Goal: Leave review/rating: Share an evaluation or opinion about a product, service, or content

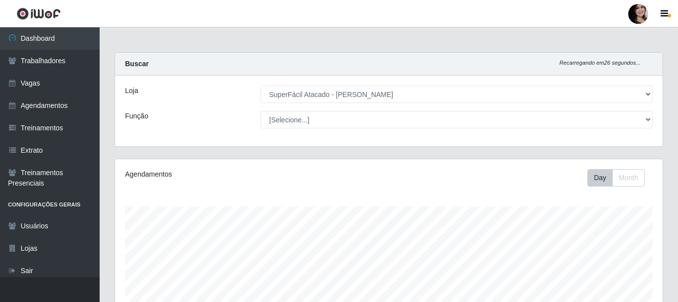
select select "399"
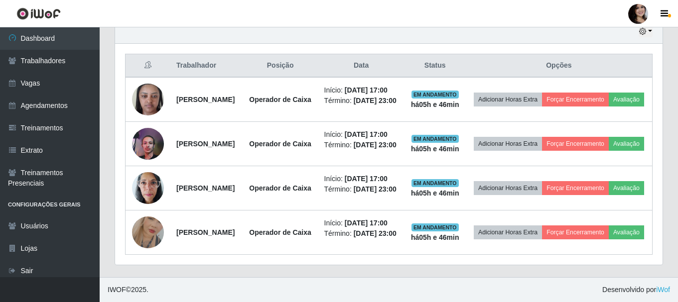
scroll to position [207, 548]
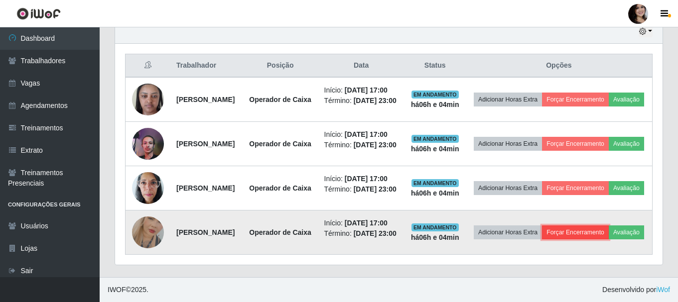
click at [593, 226] on button "Forçar Encerramento" at bounding box center [575, 233] width 67 height 14
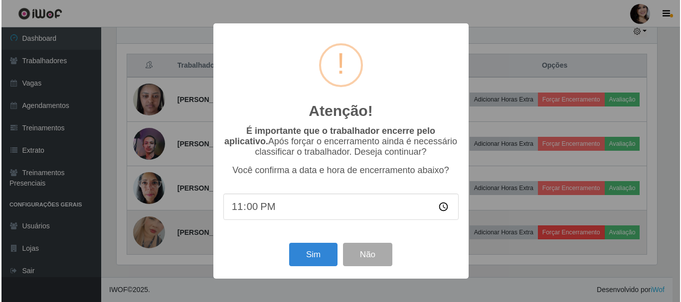
scroll to position [207, 543]
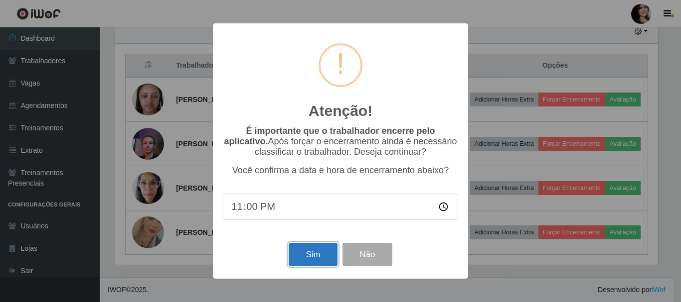
click at [321, 259] on button "Sim" at bounding box center [313, 254] width 48 height 23
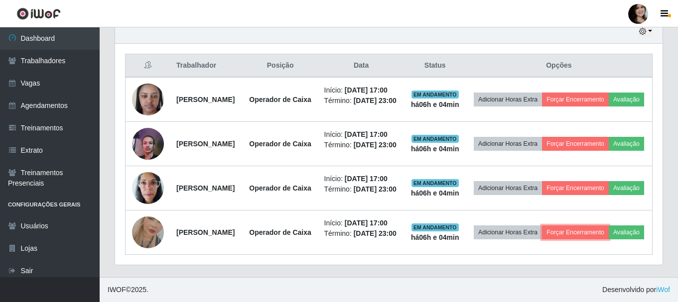
scroll to position [207, 548]
click at [542, 226] on button "Forçar Encerramento" at bounding box center [575, 233] width 67 height 14
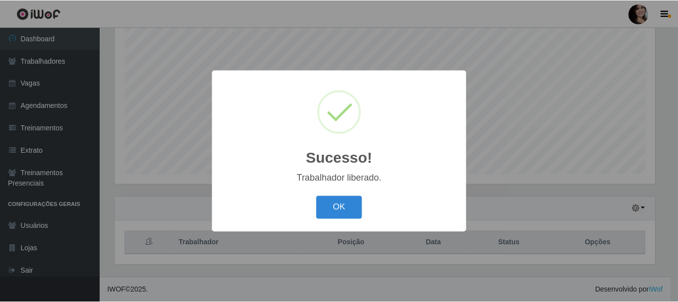
scroll to position [182, 0]
click at [317, 196] on button "OK" at bounding box center [340, 207] width 46 height 23
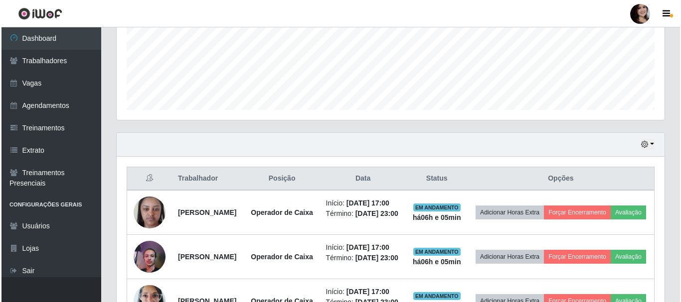
scroll to position [331, 0]
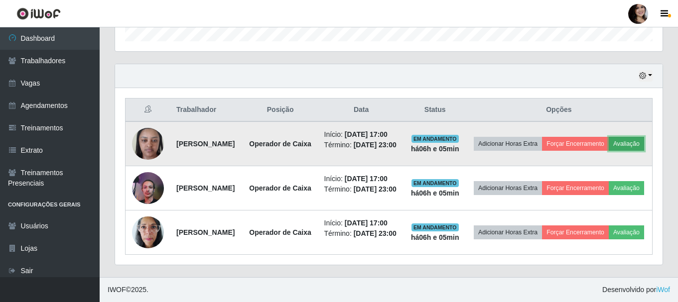
click at [609, 145] on button "Avaliação" at bounding box center [626, 144] width 35 height 14
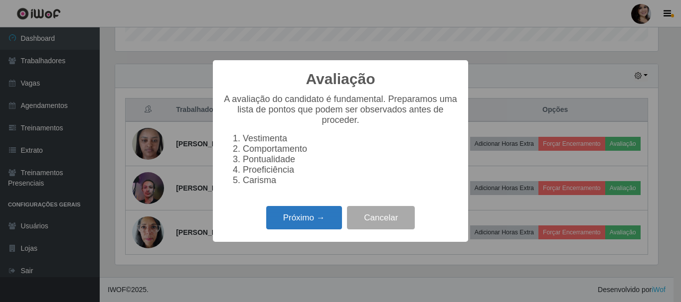
click at [311, 229] on button "Próximo →" at bounding box center [304, 217] width 76 height 23
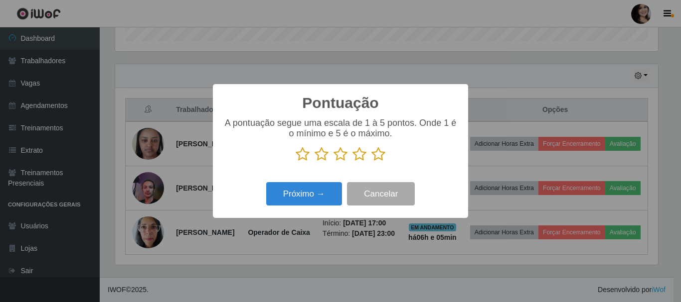
click at [379, 155] on icon at bounding box center [378, 154] width 14 height 15
click at [371, 162] on input "radio" at bounding box center [371, 162] width 0 height 0
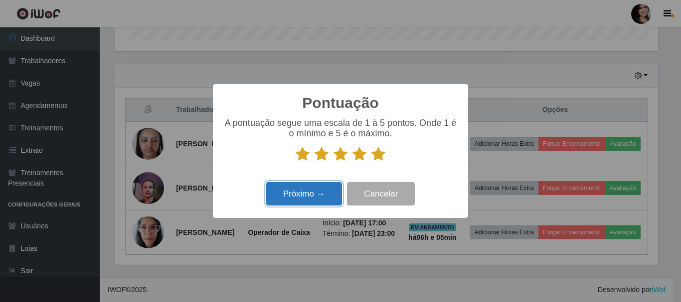
click at [322, 188] on button "Próximo →" at bounding box center [304, 193] width 76 height 23
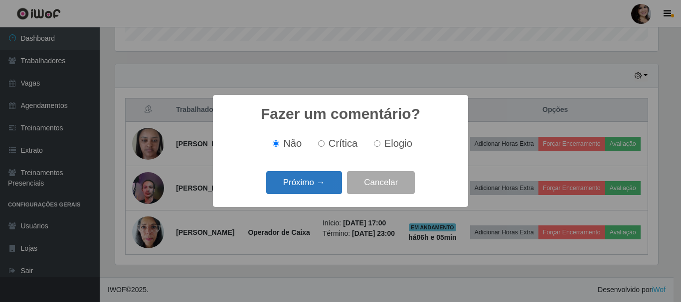
click at [306, 183] on button "Próximo →" at bounding box center [304, 182] width 76 height 23
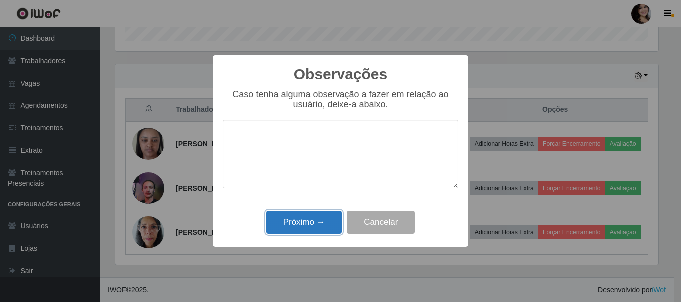
click at [321, 223] on button "Próximo →" at bounding box center [304, 222] width 76 height 23
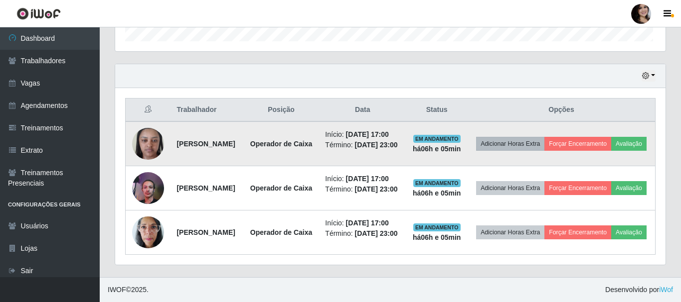
scroll to position [207, 548]
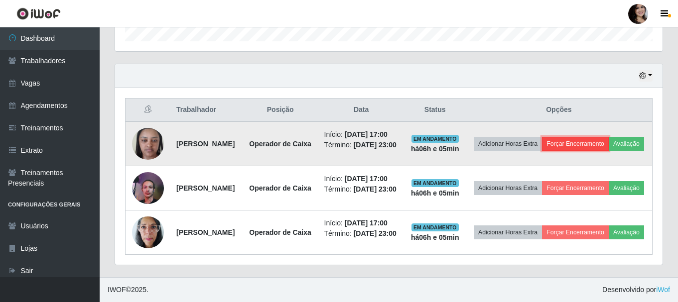
click at [593, 137] on button "Forçar Encerramento" at bounding box center [575, 144] width 67 height 14
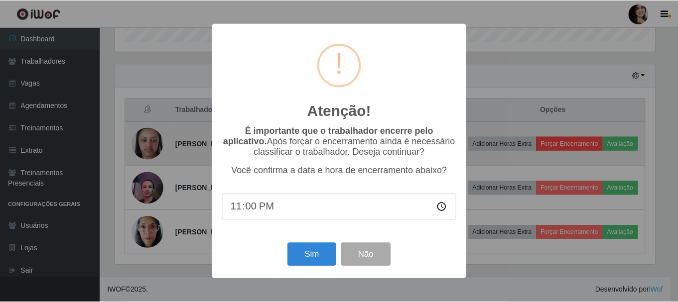
scroll to position [207, 543]
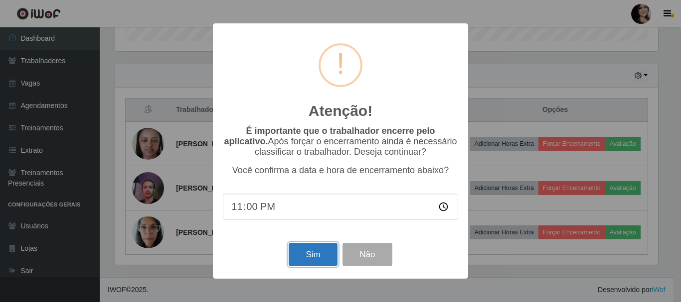
click at [307, 261] on button "Sim" at bounding box center [313, 254] width 48 height 23
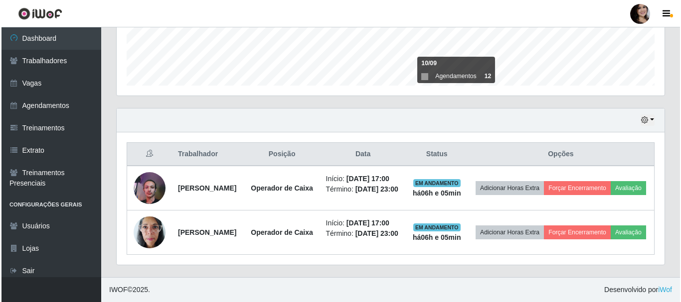
scroll to position [286, 0]
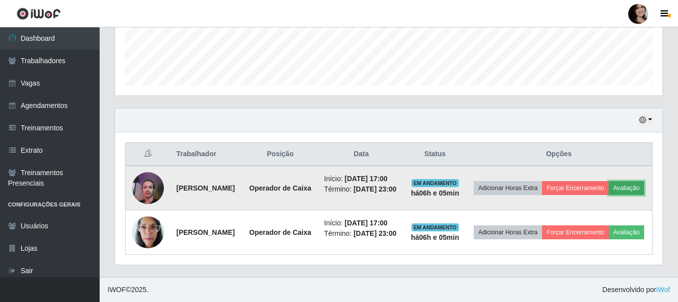
click at [609, 182] on button "Avaliação" at bounding box center [626, 188] width 35 height 14
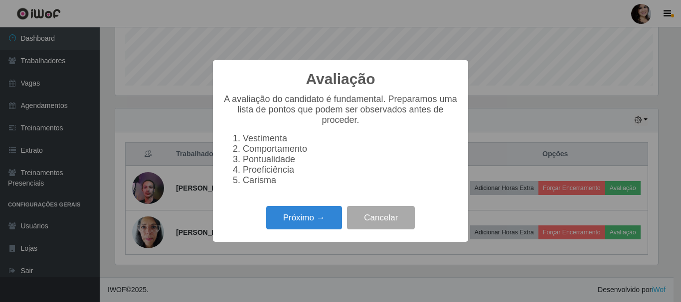
scroll to position [207, 543]
click at [294, 226] on button "Próximo →" at bounding box center [304, 217] width 76 height 23
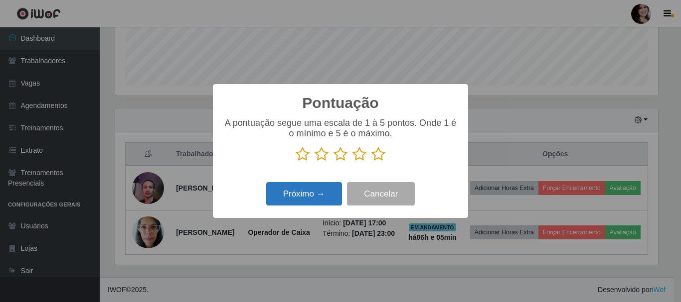
scroll to position [0, 0]
click at [302, 155] on icon at bounding box center [302, 154] width 14 height 15
click at [295, 162] on input "radio" at bounding box center [295, 162] width 0 height 0
click at [331, 208] on div "Próximo → Cancelar" at bounding box center [340, 194] width 235 height 28
click at [327, 199] on button "Próximo →" at bounding box center [304, 193] width 76 height 23
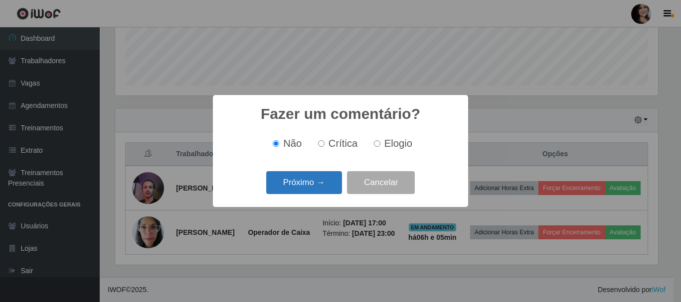
click at [327, 185] on button "Próximo →" at bounding box center [304, 182] width 76 height 23
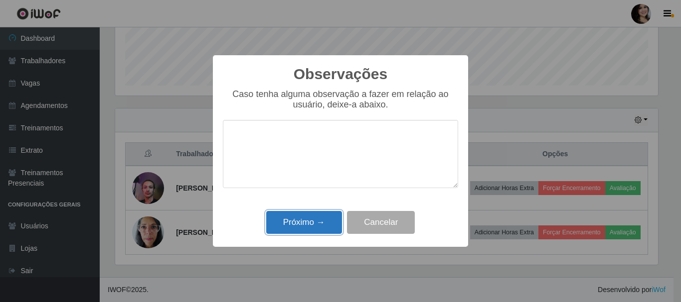
click at [331, 223] on button "Próximo →" at bounding box center [304, 222] width 76 height 23
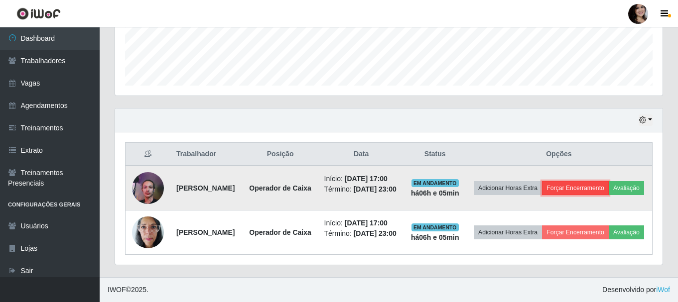
click at [608, 181] on button "Forçar Encerramento" at bounding box center [575, 188] width 67 height 14
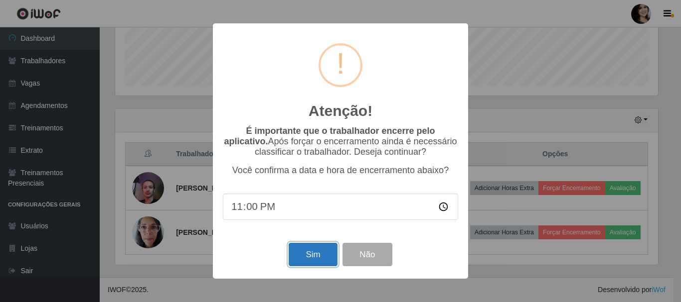
click at [299, 256] on button "Sim" at bounding box center [313, 254] width 48 height 23
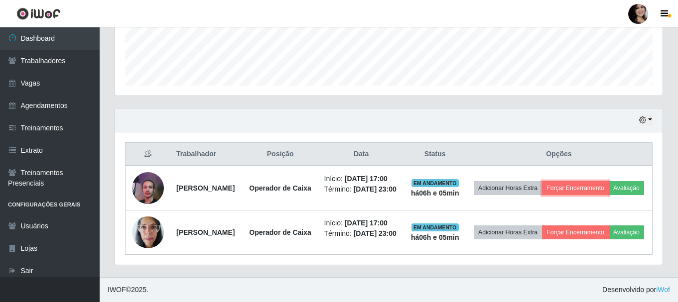
click at [542, 181] on button "Forçar Encerramento" at bounding box center [575, 188] width 67 height 14
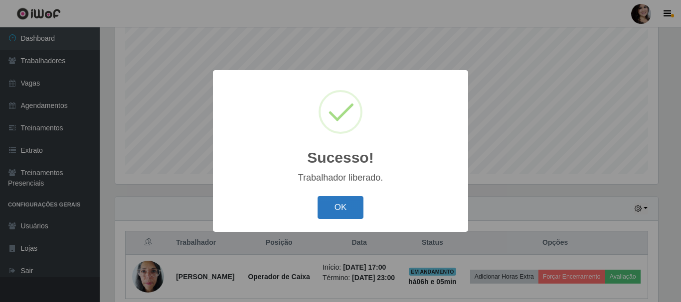
click at [352, 205] on button "OK" at bounding box center [340, 207] width 46 height 23
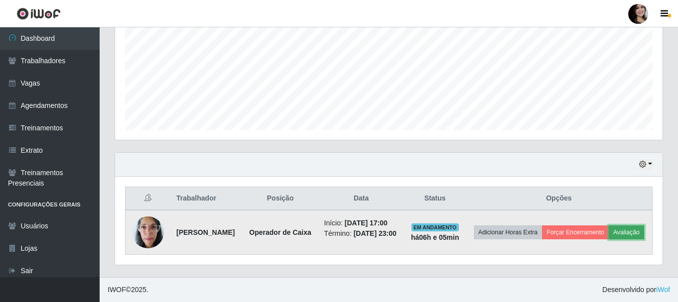
click at [609, 234] on button "Avaliação" at bounding box center [626, 233] width 35 height 14
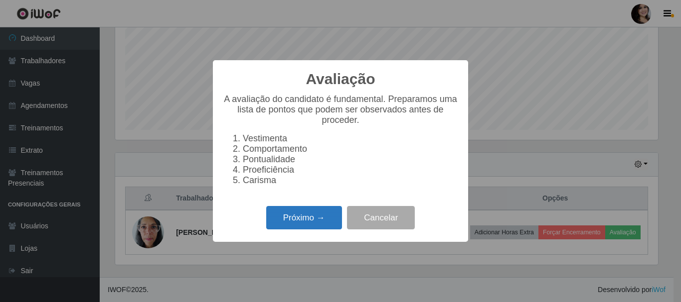
click at [314, 222] on button "Próximo →" at bounding box center [304, 217] width 76 height 23
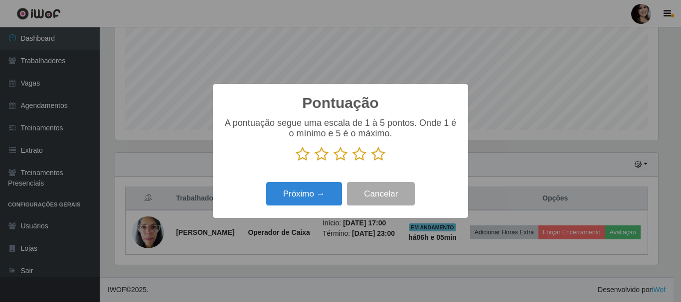
click at [356, 159] on icon at bounding box center [359, 154] width 14 height 15
click at [352, 162] on input "radio" at bounding box center [352, 162] width 0 height 0
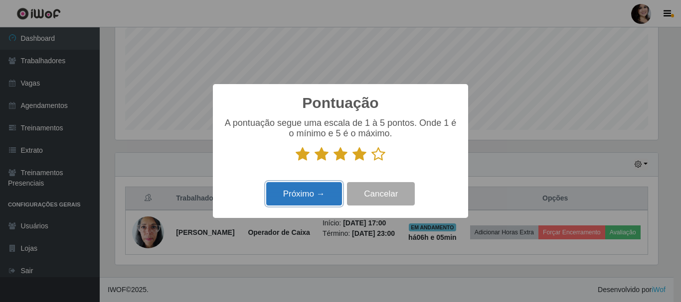
click at [300, 199] on button "Próximo →" at bounding box center [304, 193] width 76 height 23
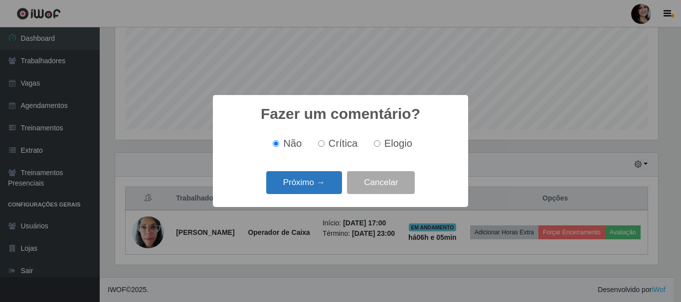
click at [277, 183] on button "Próximo →" at bounding box center [304, 182] width 76 height 23
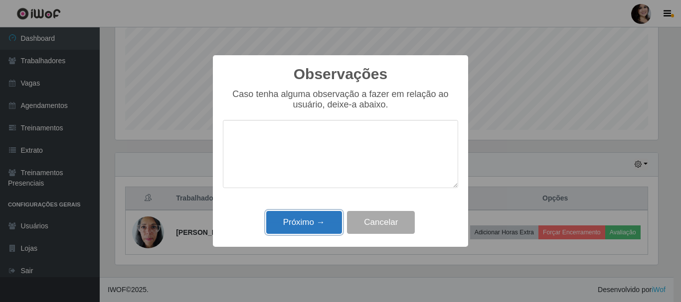
click at [317, 217] on button "Próximo →" at bounding box center [304, 222] width 76 height 23
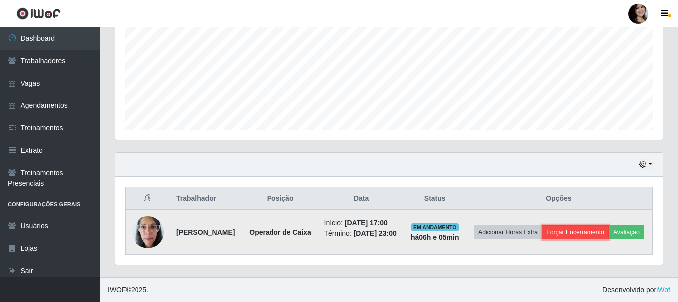
click at [609, 226] on button "Forçar Encerramento" at bounding box center [575, 233] width 67 height 14
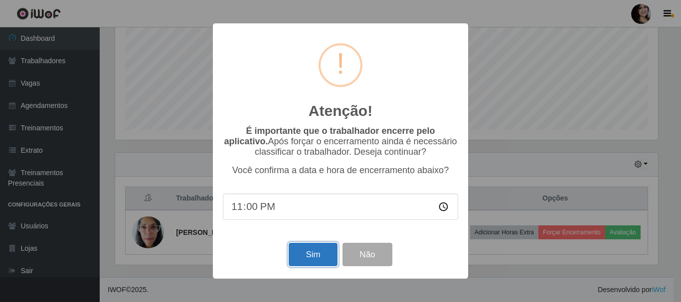
click at [313, 256] on button "Sim" at bounding box center [313, 254] width 48 height 23
